Goal: Information Seeking & Learning: Learn about a topic

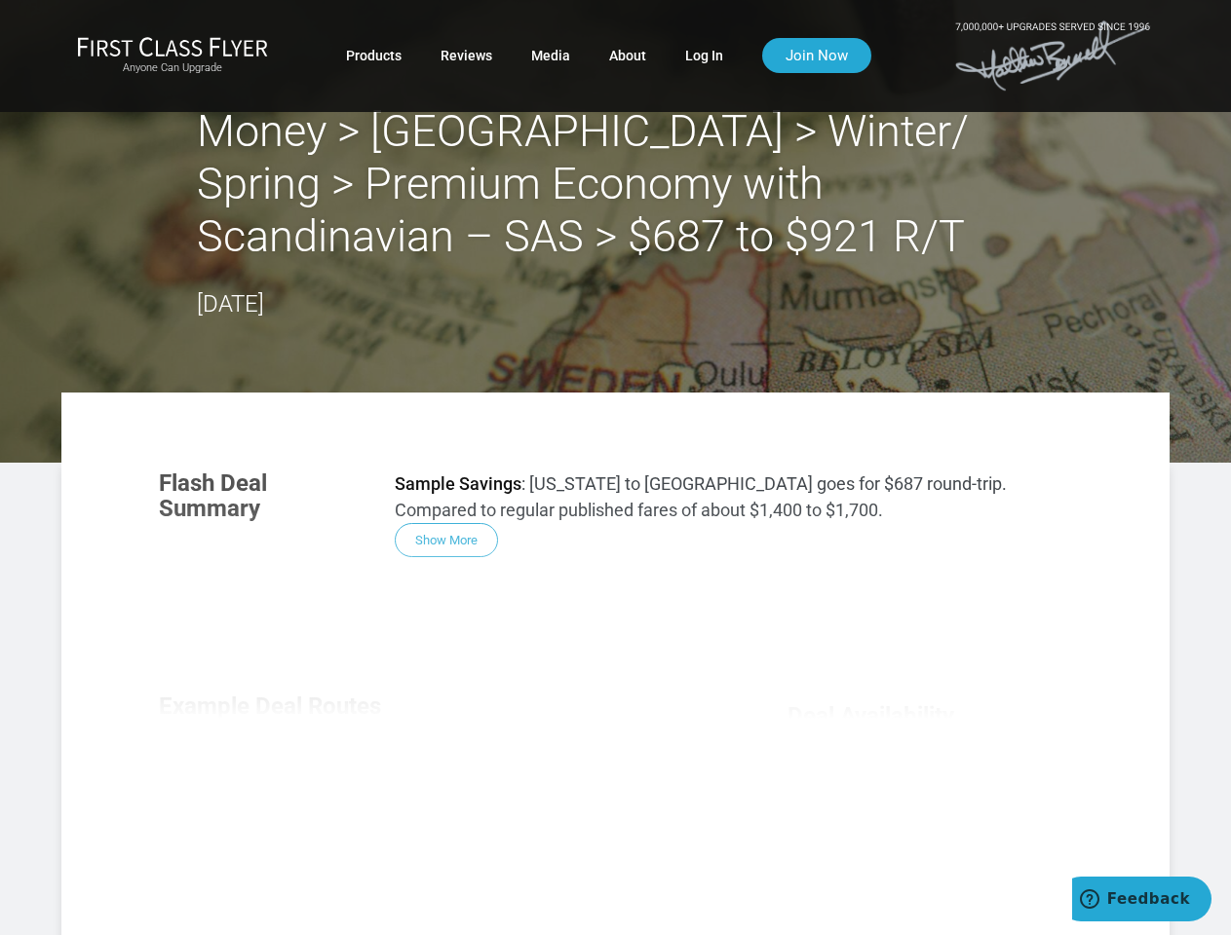
click at [615, 468] on section "Flash Deal Summary Sample Savings : [US_STATE] to [GEOGRAPHIC_DATA] goes for $6…" at bounding box center [615, 514] width 952 height 126
click at [615, 664] on div "Flash Deal Summary Sample Savings : [US_STATE] to [GEOGRAPHIC_DATA] goes for $6…" at bounding box center [615, 726] width 952 height 550
click at [446, 540] on div "Flash Deal Summary Sample Savings : [US_STATE] to [GEOGRAPHIC_DATA] goes for $6…" at bounding box center [615, 726] width 952 height 550
click at [277, 789] on div "Flash Deal Summary Sample Savings : [US_STATE] to [GEOGRAPHIC_DATA] goes for $6…" at bounding box center [615, 726] width 952 height 550
click at [436, 788] on div "Flash Deal Summary Sample Savings : [US_STATE] to [GEOGRAPHIC_DATA] goes for $6…" at bounding box center [615, 726] width 952 height 550
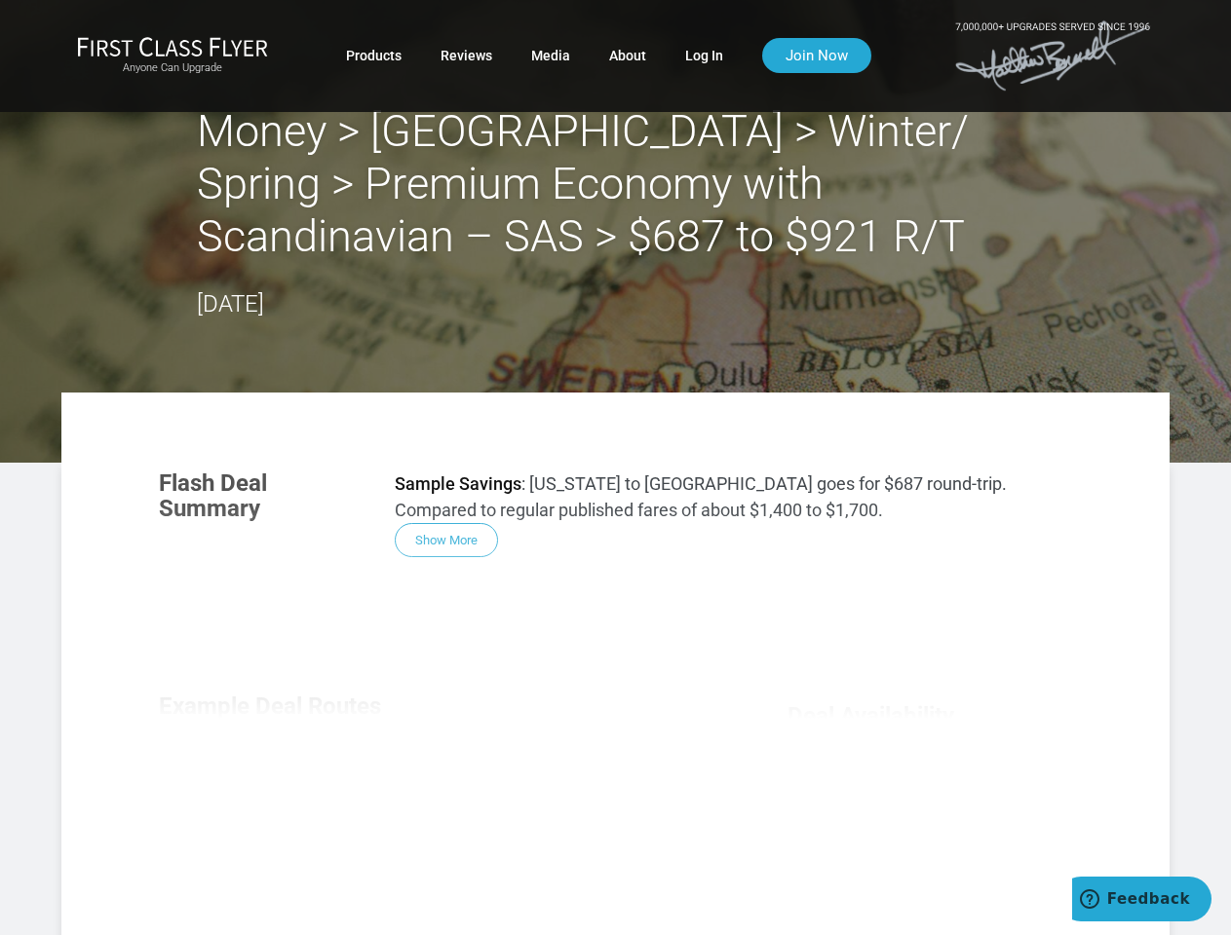
click at [596, 789] on div "Flash Deal Summary Sample Savings : [US_STATE] to [GEOGRAPHIC_DATA] goes for $6…" at bounding box center [615, 726] width 952 height 550
click at [436, 890] on div "Flash Deal Summary Sample Savings : [US_STATE] to [GEOGRAPHIC_DATA] goes for $6…" at bounding box center [615, 726] width 952 height 550
click at [929, 866] on div "Flash Deal Summary Sample Savings : [US_STATE] to [GEOGRAPHIC_DATA] goes for $6…" at bounding box center [615, 726] width 952 height 550
click at [1141, 899] on span "Feedback" at bounding box center [1148, 900] width 83 height 18
